Goal: Transaction & Acquisition: Purchase product/service

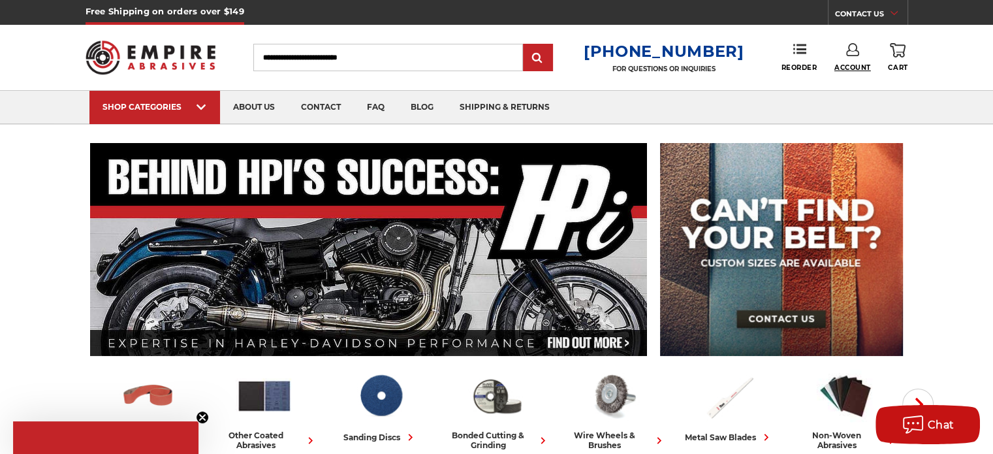
click at [846, 68] on span "Account" at bounding box center [853, 67] width 37 height 8
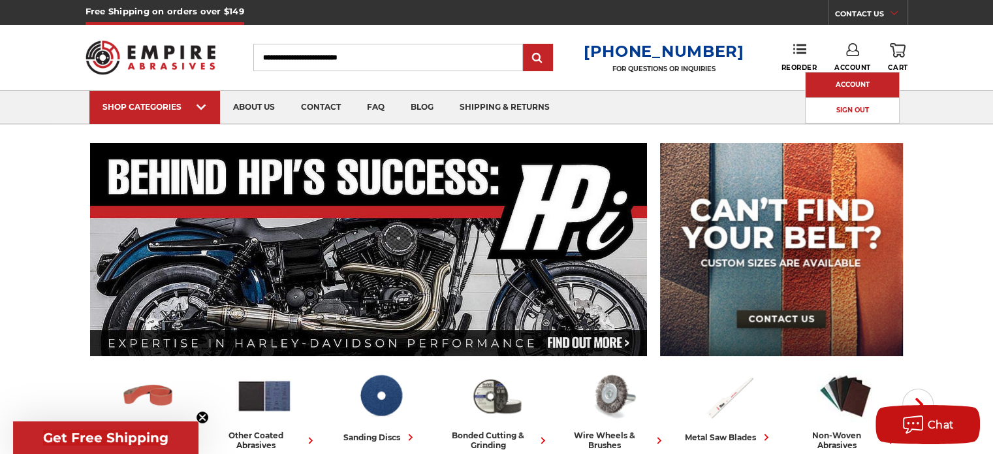
click at [840, 84] on link "Account" at bounding box center [852, 84] width 93 height 25
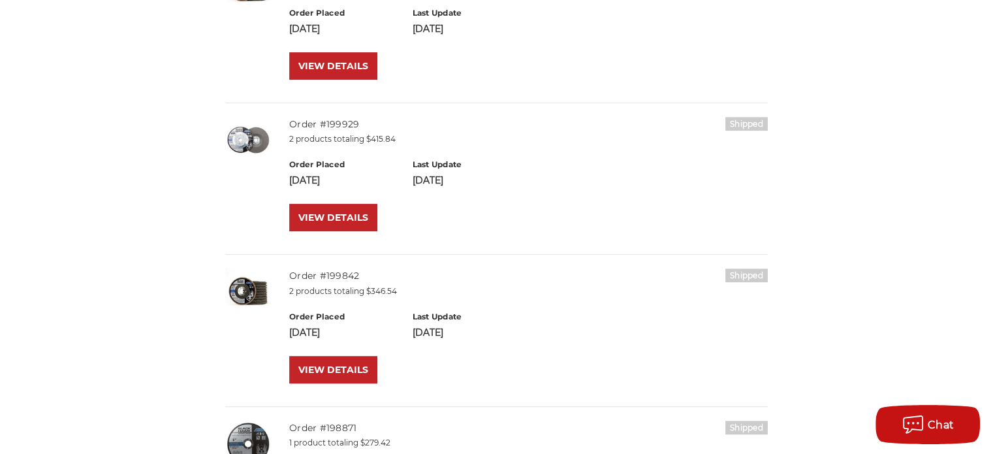
scroll to position [522, 0]
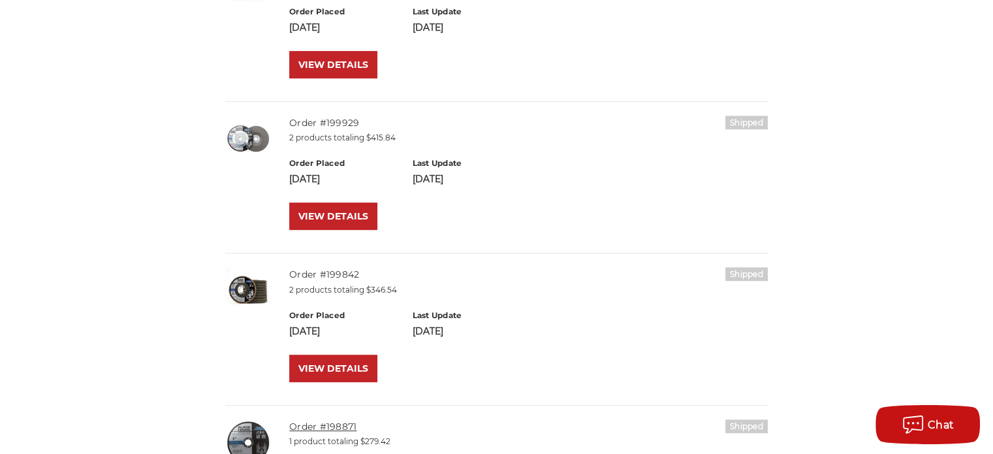
click at [338, 423] on link "Order #198871" at bounding box center [322, 427] width 67 height 12
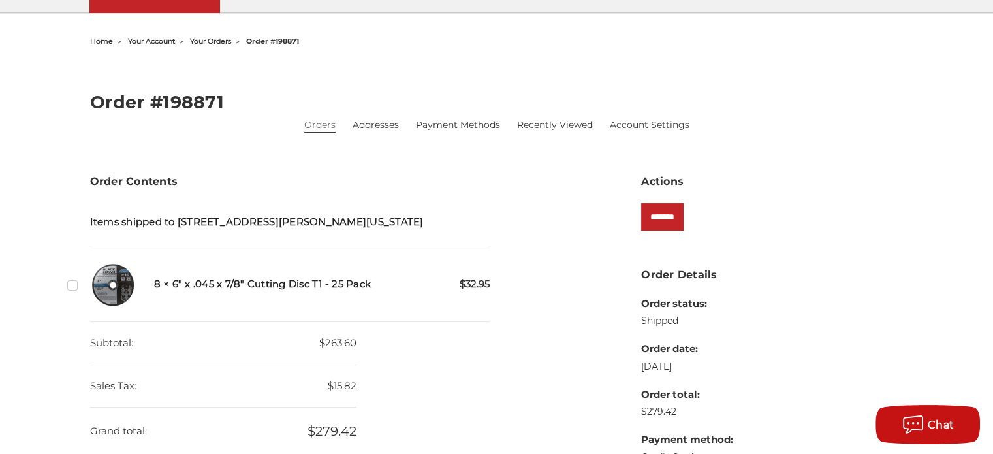
scroll to position [131, 0]
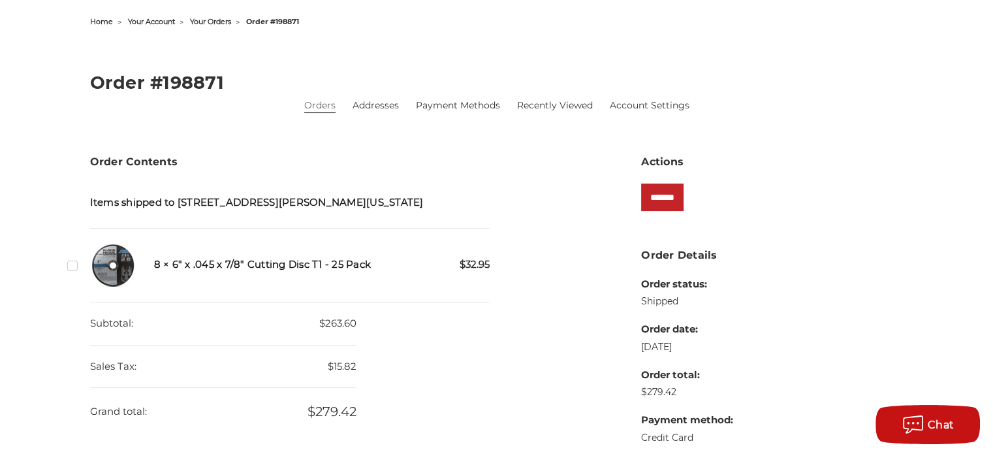
click at [71, 268] on label "Checkbox 540318 label" at bounding box center [74, 266] width 14 height 14
click at [667, 204] on input "*******" at bounding box center [662, 197] width 42 height 27
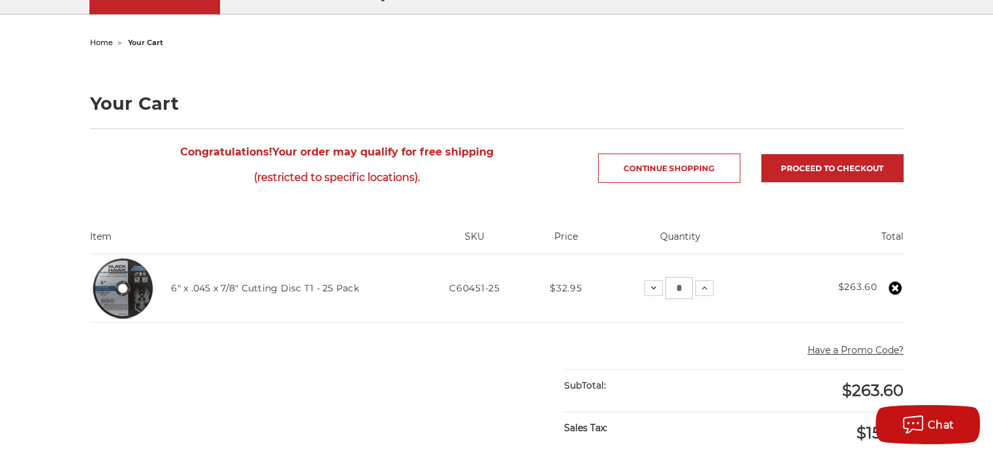
scroll to position [131, 0]
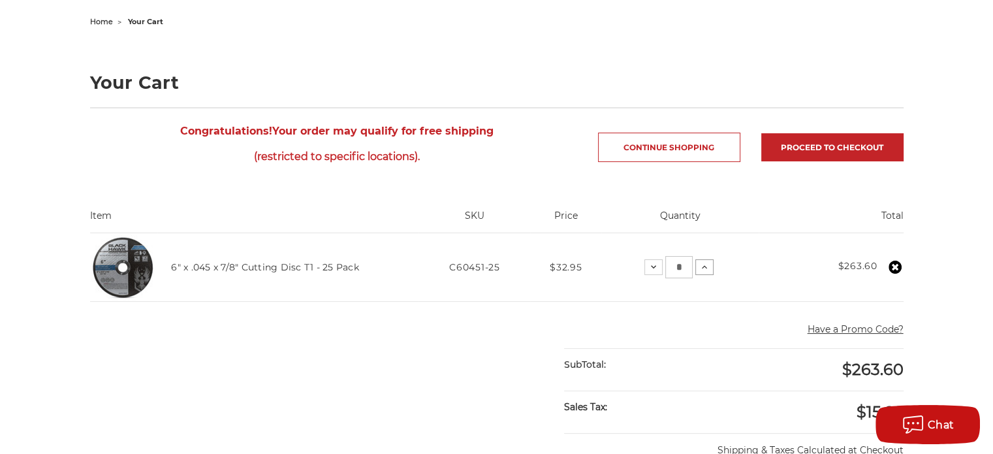
click at [708, 267] on icon at bounding box center [704, 267] width 10 height 10
click at [704, 270] on icon at bounding box center [706, 267] width 10 height 10
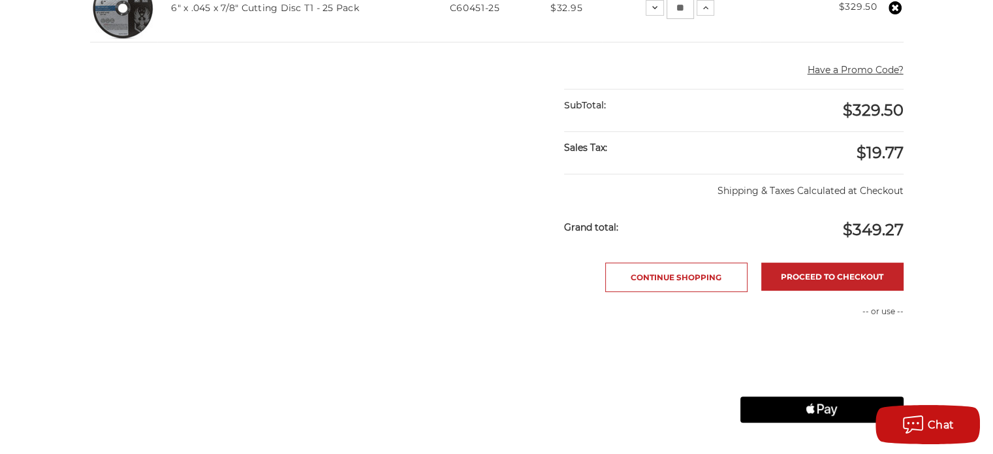
scroll to position [392, 0]
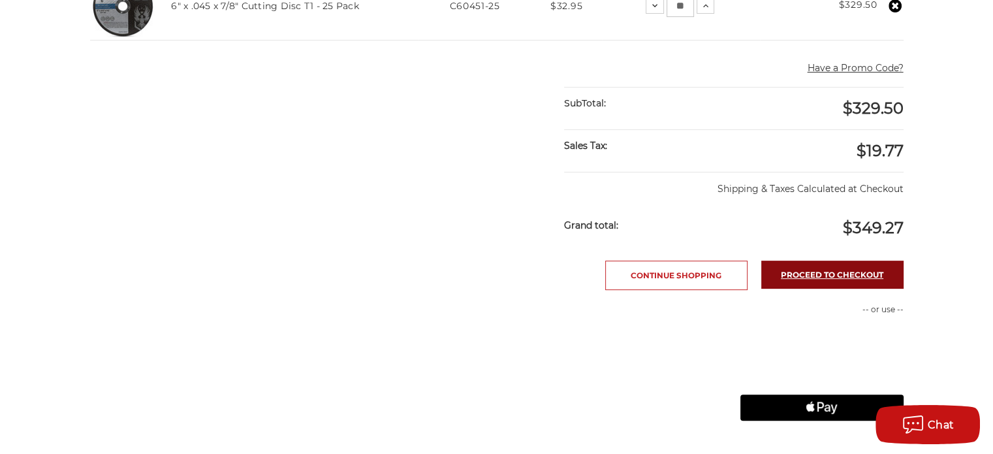
click at [810, 276] on link "Proceed to checkout" at bounding box center [832, 275] width 142 height 28
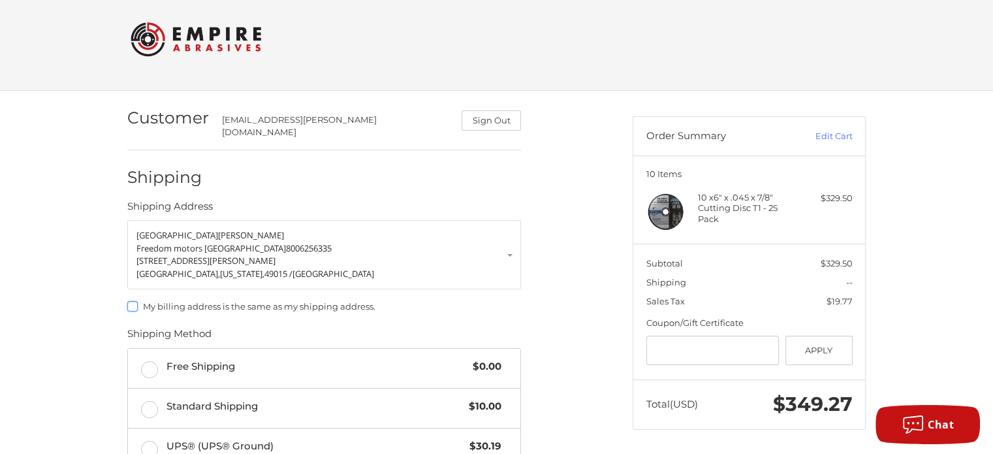
scroll to position [142, 0]
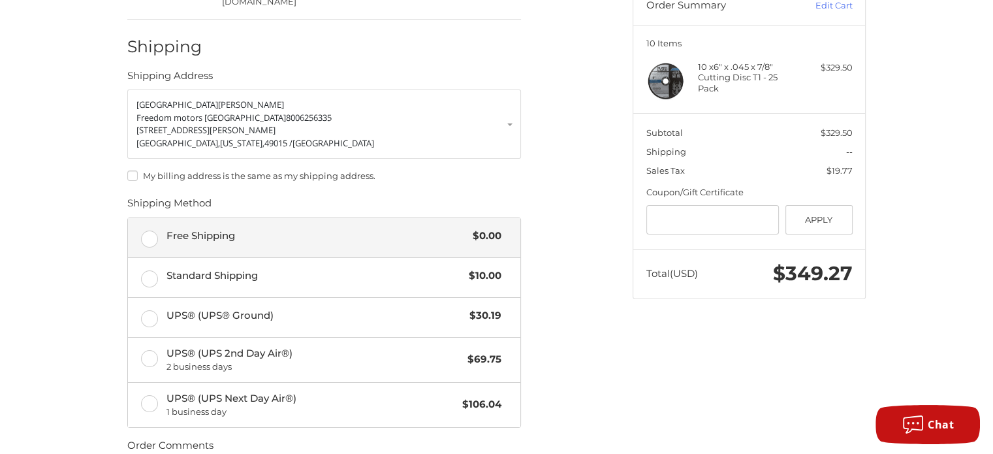
click at [154, 232] on label "Free Shipping $0.00" at bounding box center [324, 237] width 392 height 39
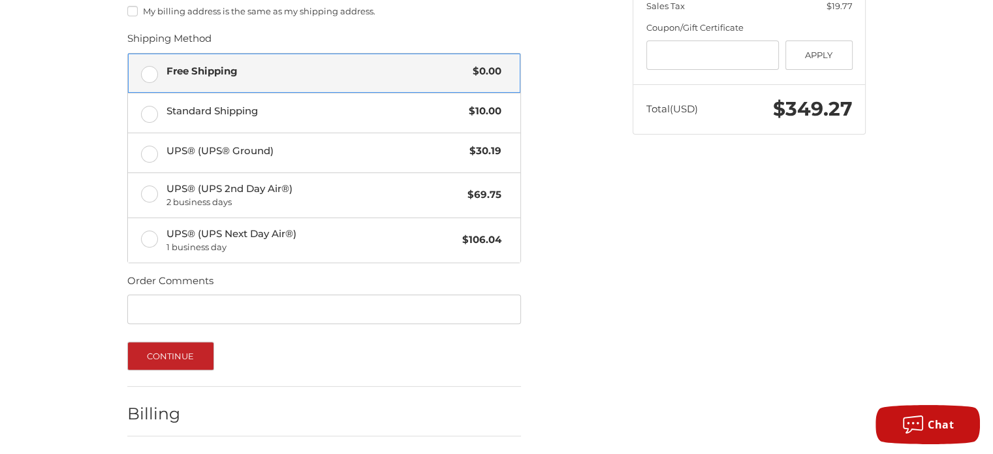
scroll to position [341, 0]
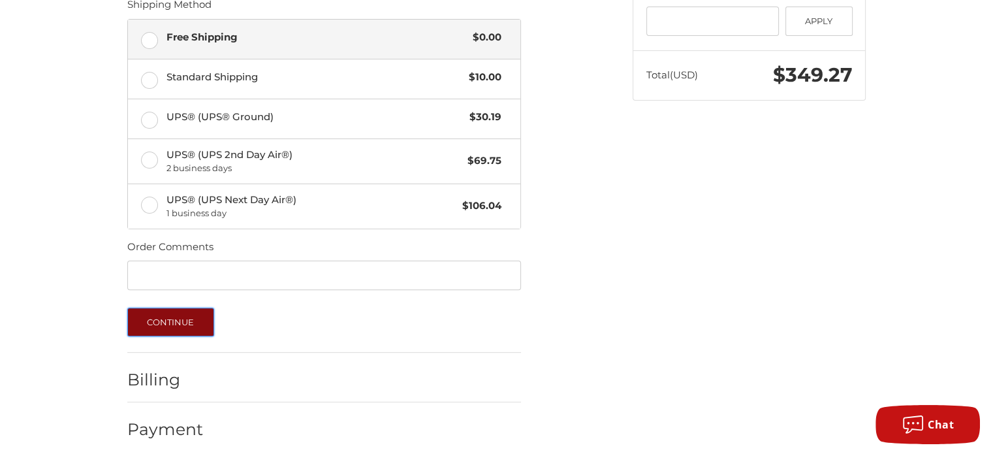
click at [191, 311] on button "Continue" at bounding box center [170, 322] width 87 height 29
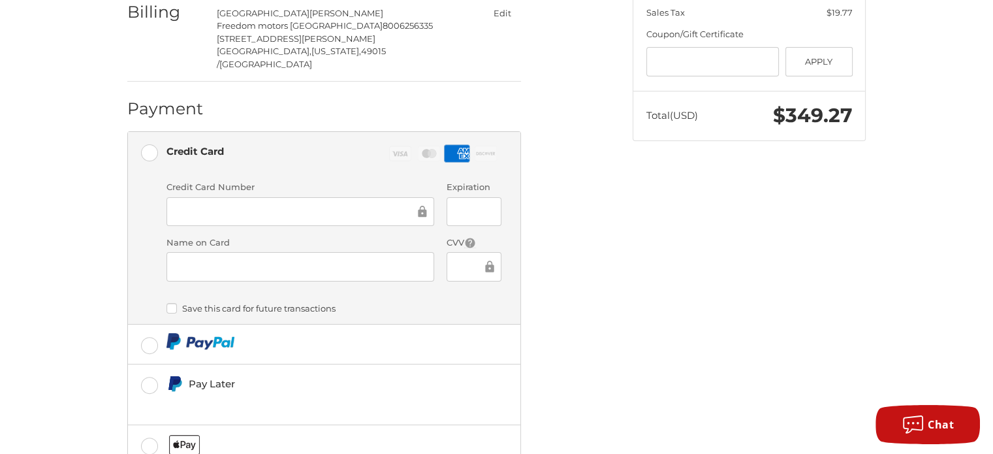
scroll to position [357, 0]
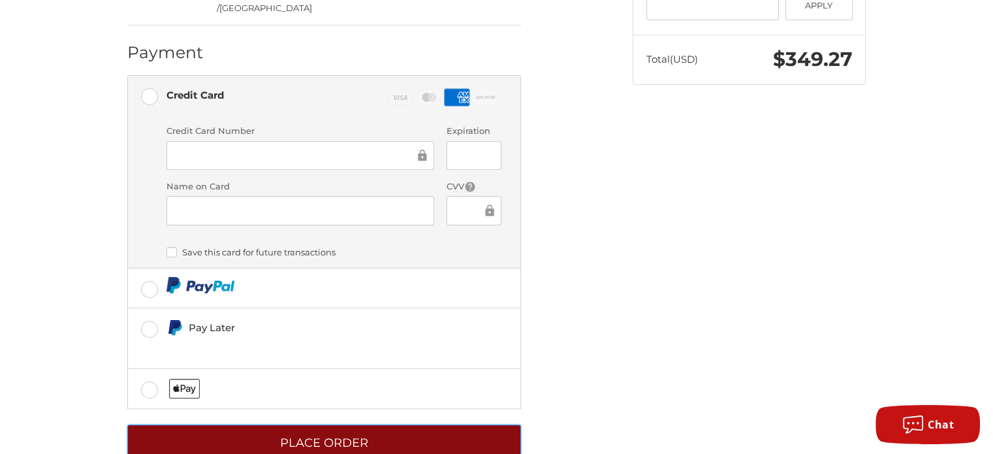
click at [387, 424] on button "Place Order" at bounding box center [324, 442] width 394 height 36
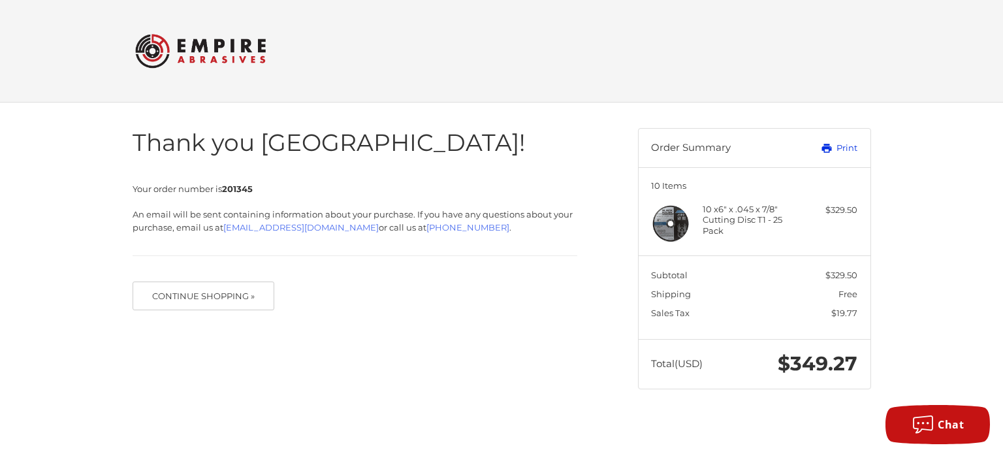
click at [849, 147] on link "Print" at bounding box center [825, 148] width 65 height 13
